Goal: Task Accomplishment & Management: Manage account settings

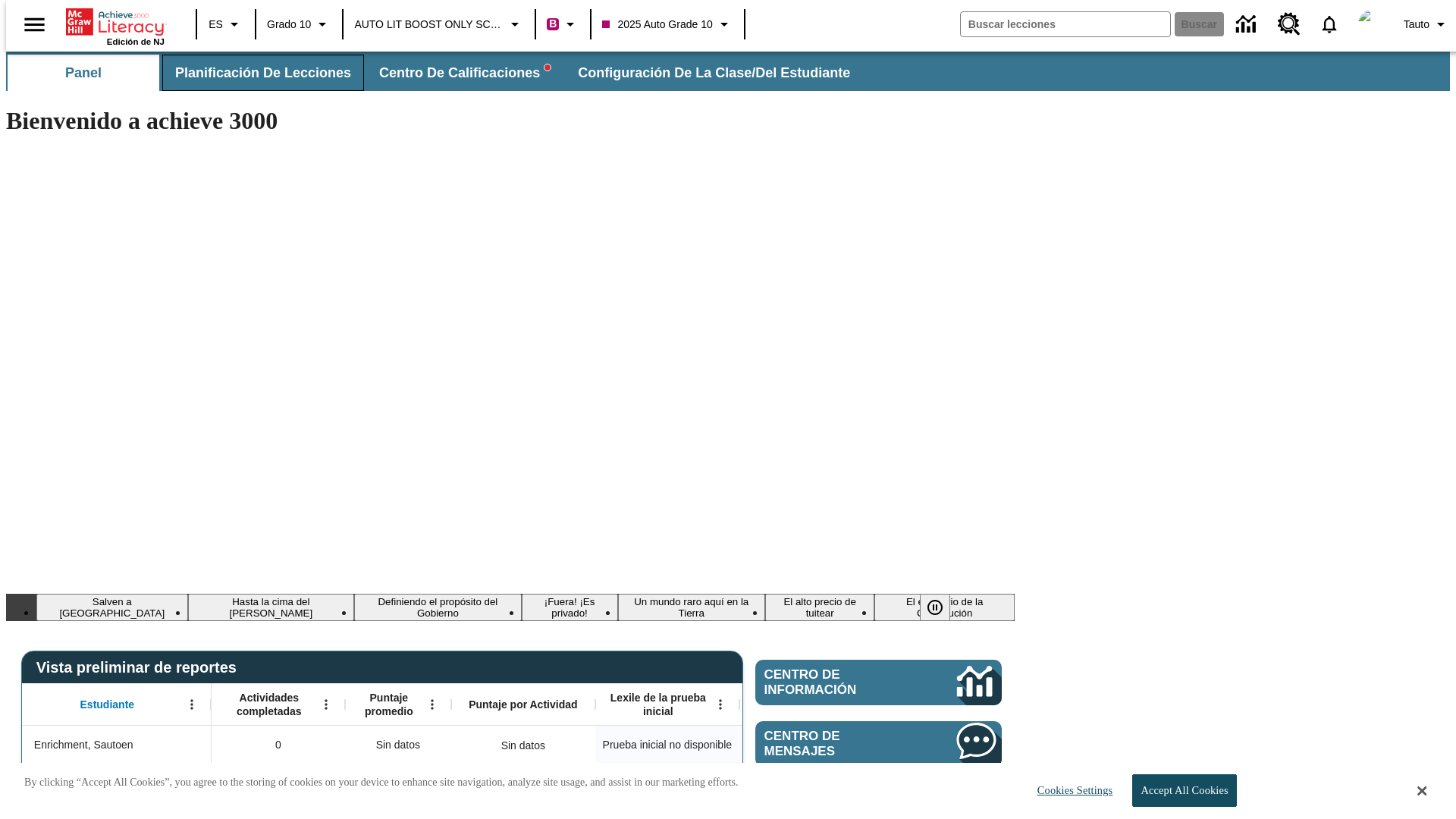
click at [254, 73] on span "Planificación de lecciones" at bounding box center [263, 73] width 176 height 18
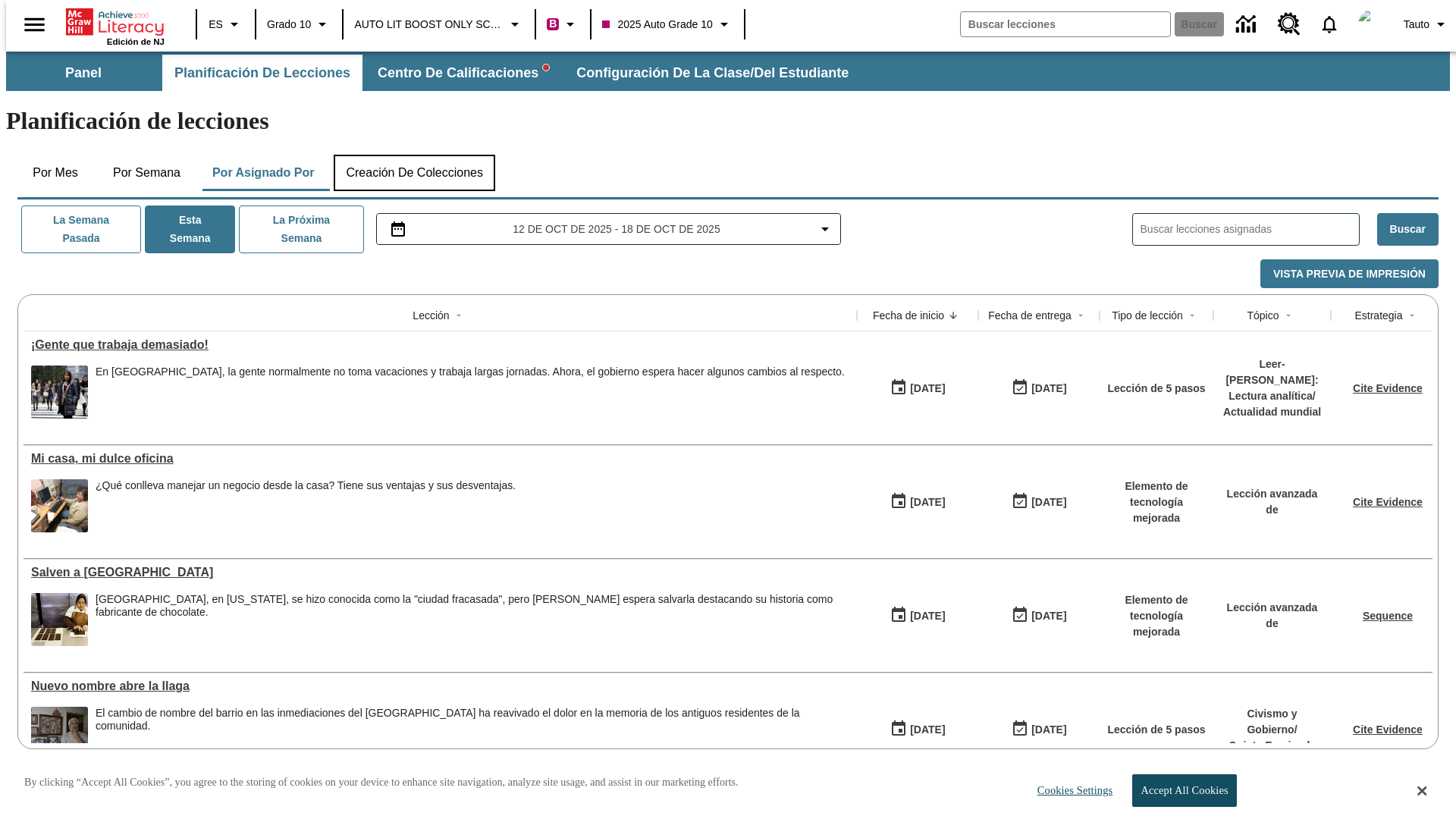
click at [414, 155] on button "Creación de colecciones" at bounding box center [414, 172] width 161 height 36
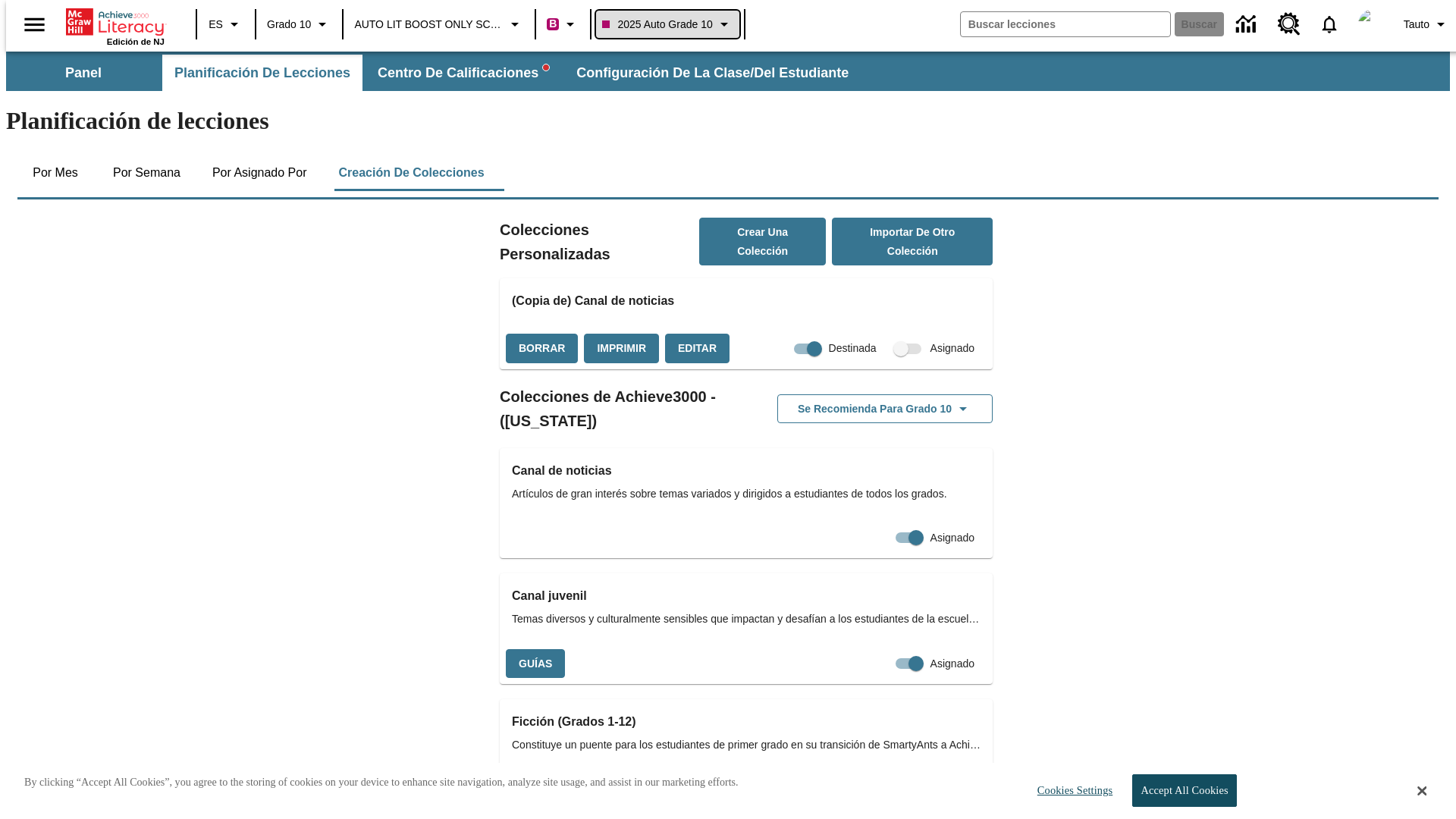
click at [665, 25] on span "2025 Auto Grade 10" at bounding box center [657, 25] width 110 height 16
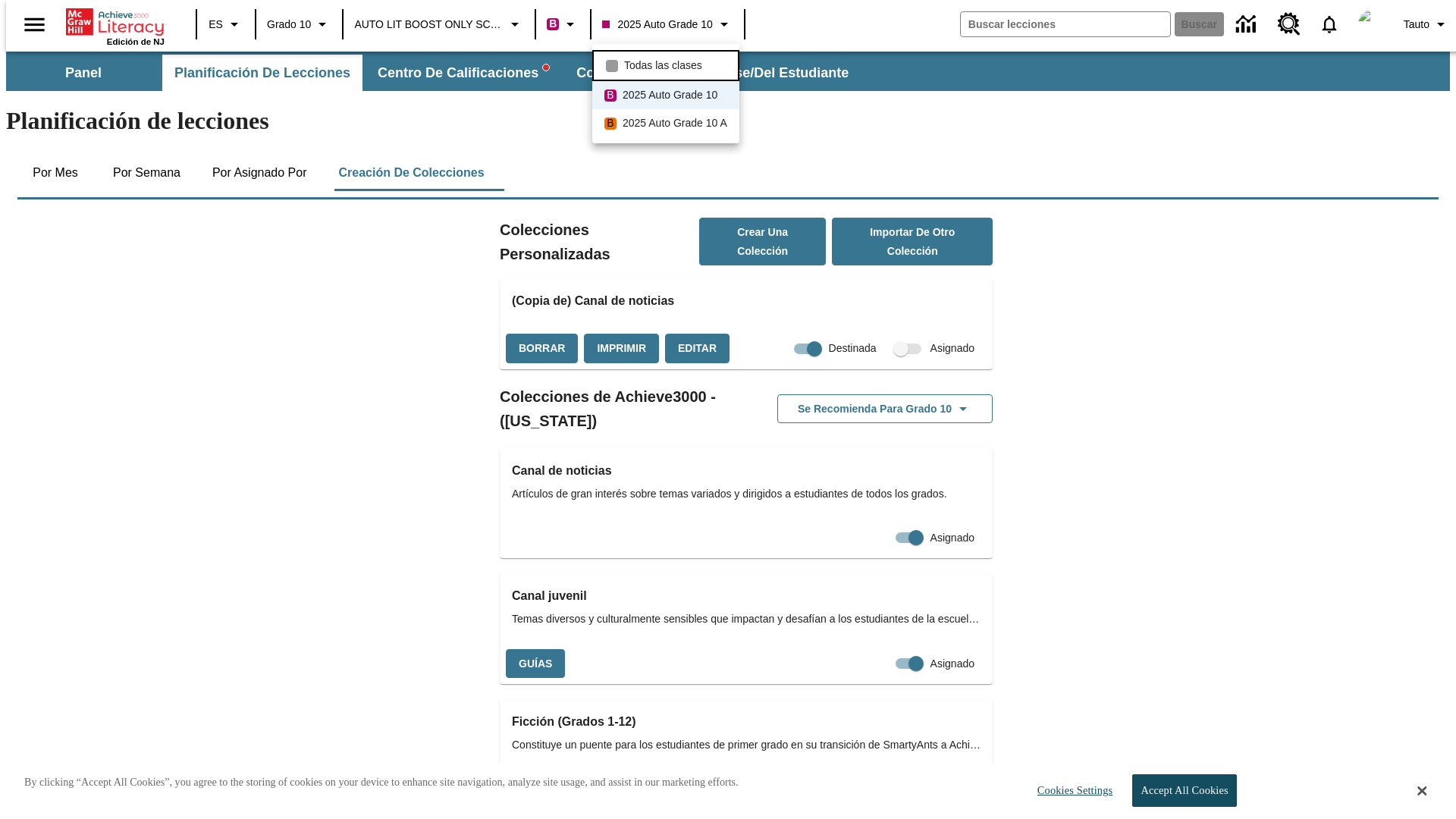
click at [668, 64] on span "Todas las clases" at bounding box center [663, 66] width 78 height 16
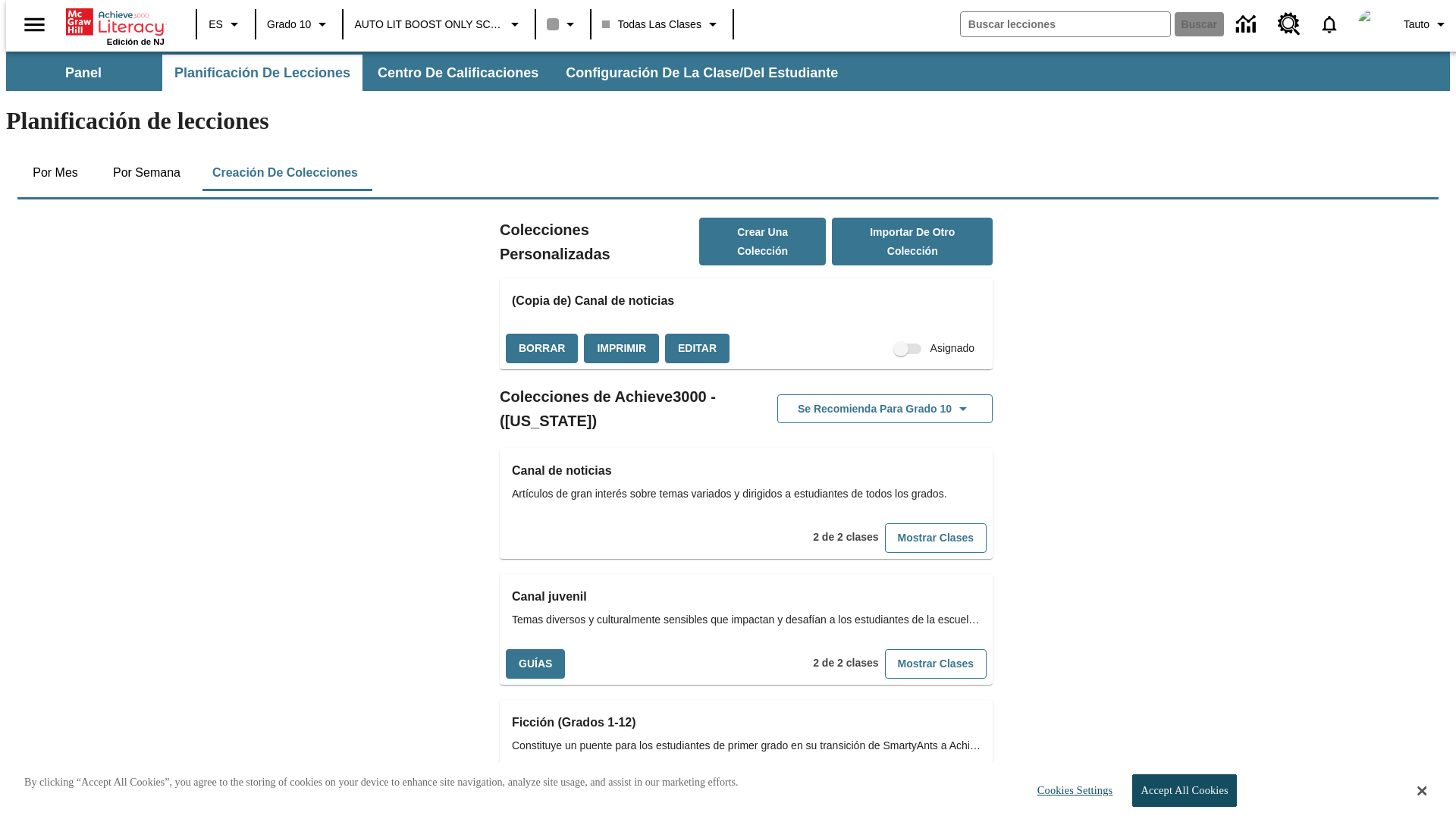
scroll to position [447, 0]
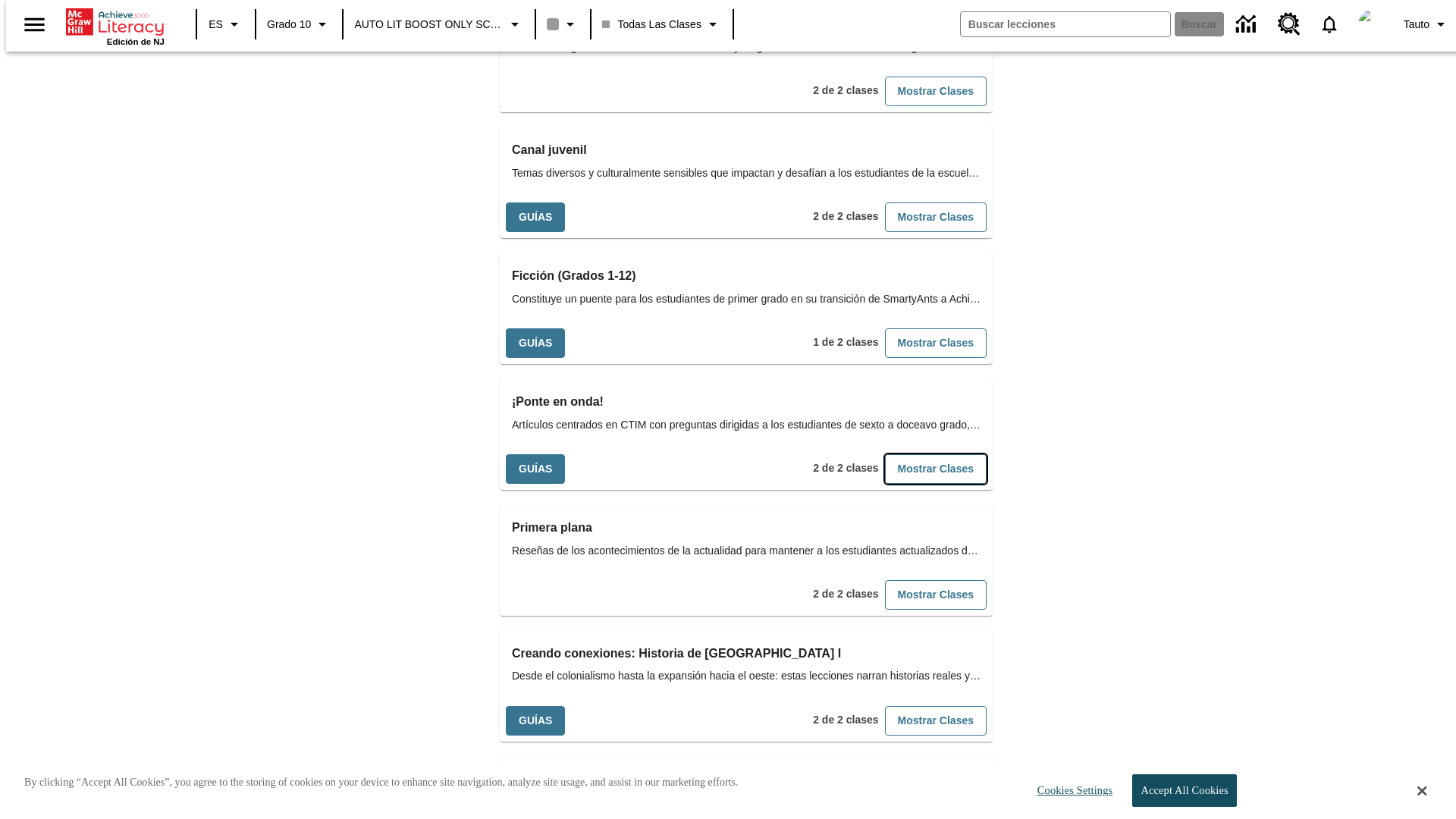
click at [911, 454] on button "Mostrar Clases" at bounding box center [935, 469] width 101 height 30
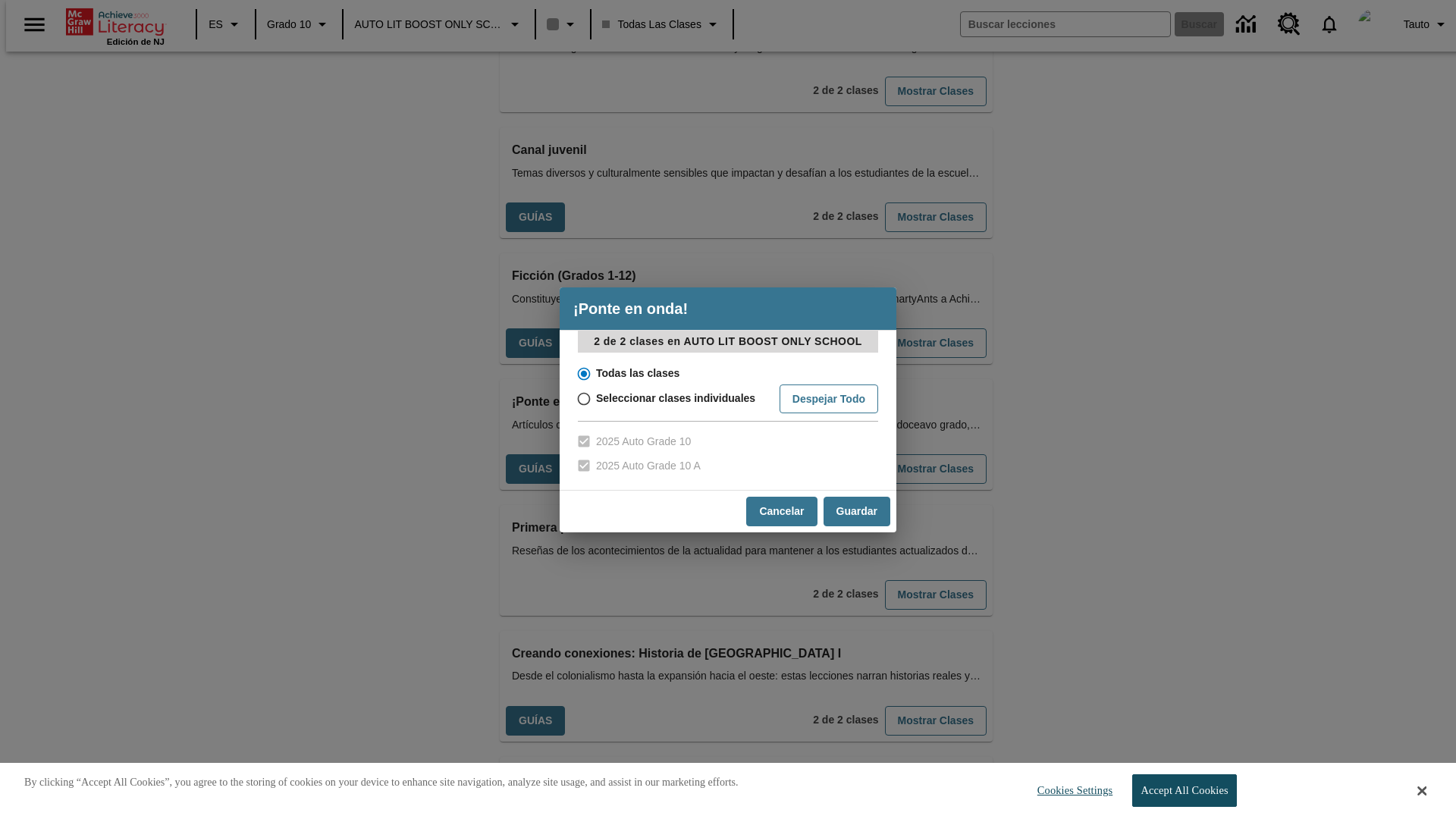
click at [582, 373] on input "Todas las clases" at bounding box center [582, 374] width 27 height 22
click at [780, 511] on button "Cancelar" at bounding box center [782, 511] width 71 height 30
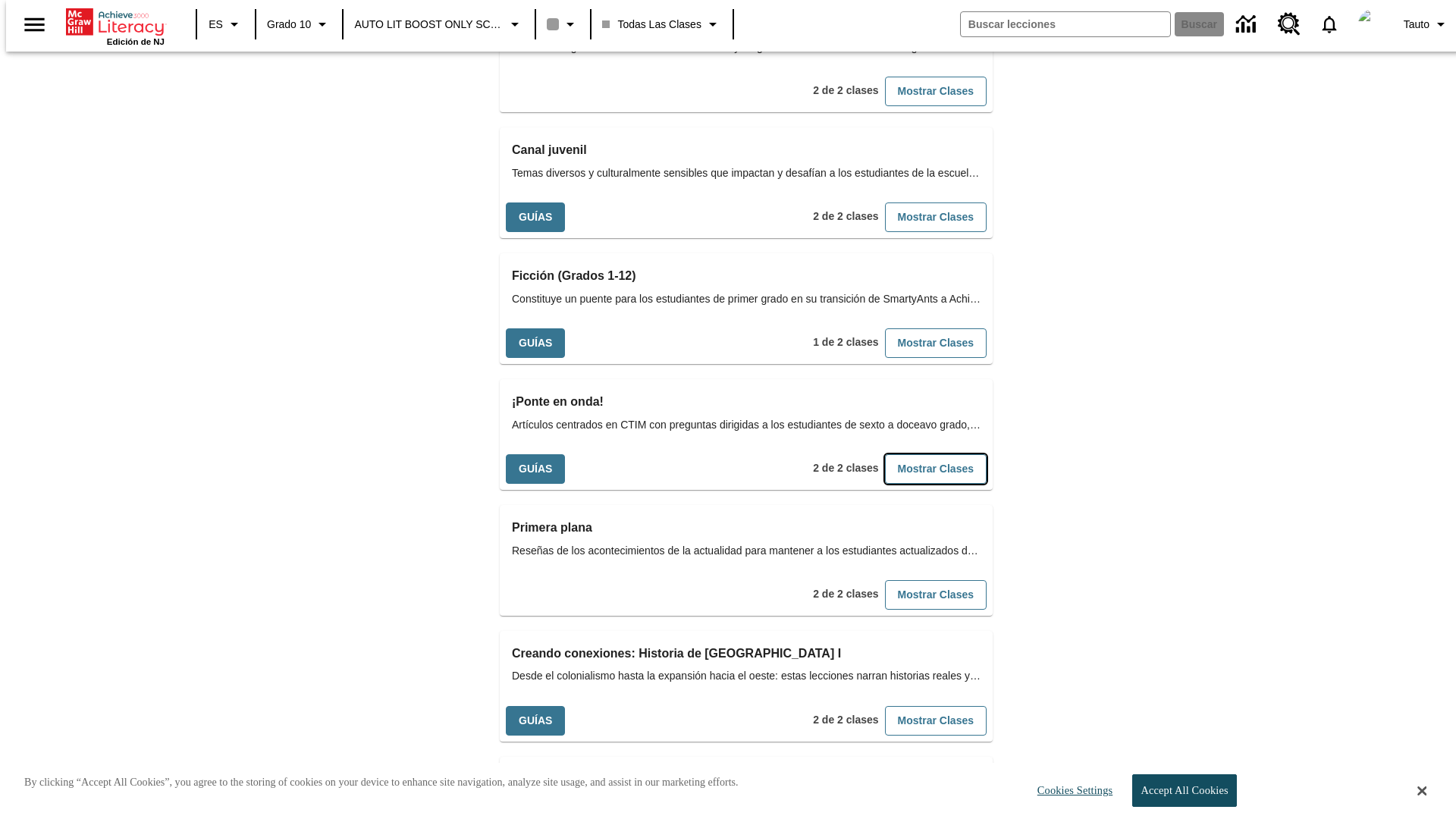
click at [911, 454] on button "Mostrar Clases" at bounding box center [935, 469] width 101 height 30
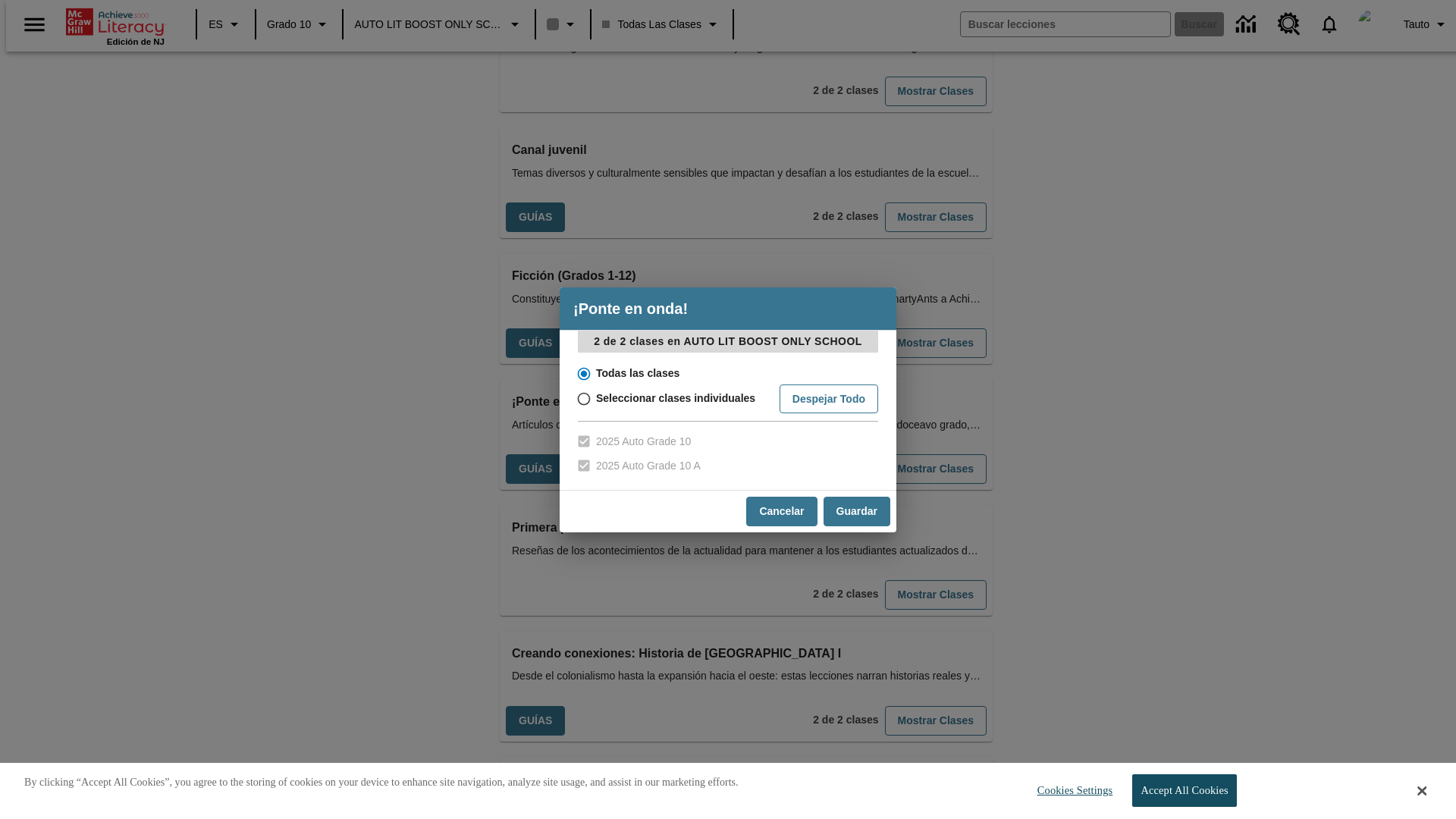
click at [582, 373] on input "Todas las clases" at bounding box center [582, 374] width 27 height 22
click at [855, 511] on button "Guardar" at bounding box center [856, 511] width 67 height 30
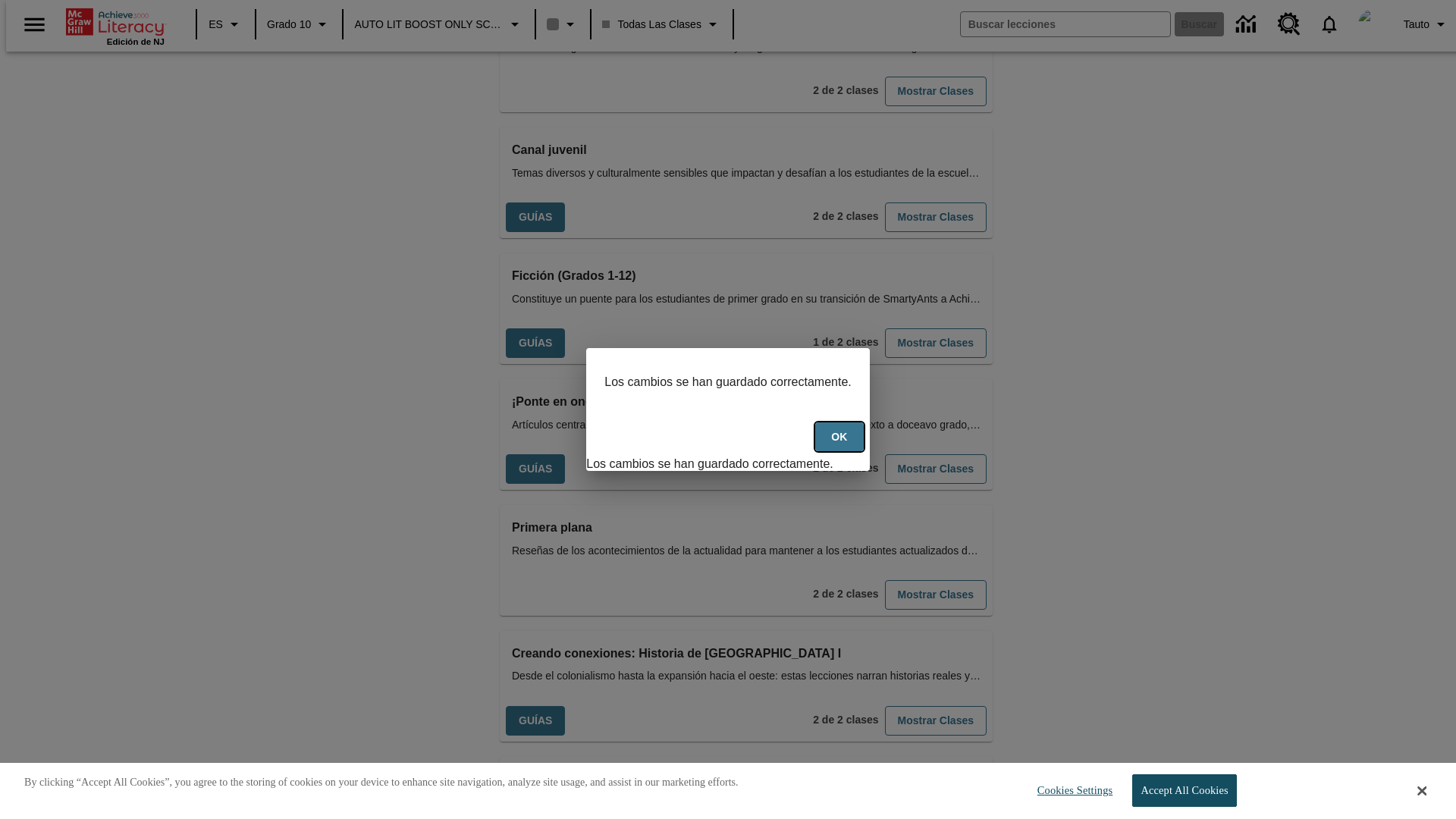
click at [847, 445] on button "OK" at bounding box center [839, 437] width 48 height 30
